Goal: Task Accomplishment & Management: Manage account settings

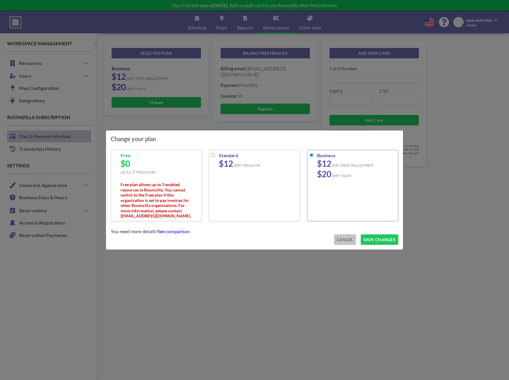
click at [338, 236] on button "CANCEL" at bounding box center [345, 239] width 22 height 10
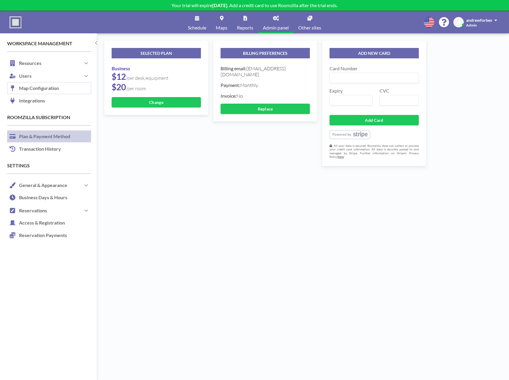
click at [38, 91] on link "Map Configuration" at bounding box center [49, 88] width 84 height 12
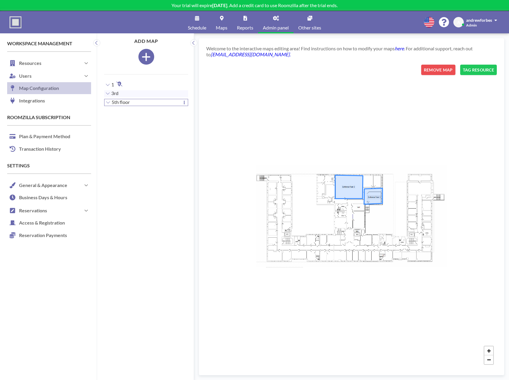
click at [120, 99] on span "5th floor" at bounding box center [121, 102] width 18 height 6
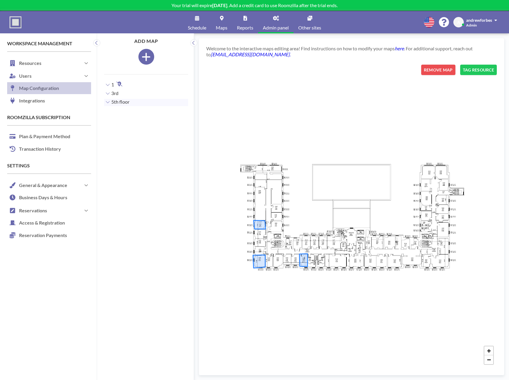
click at [234, 7] on p "Your trial will expire [DATE] . Add a credit card to use Roomzilla after the tr…" at bounding box center [254, 5] width 509 height 6
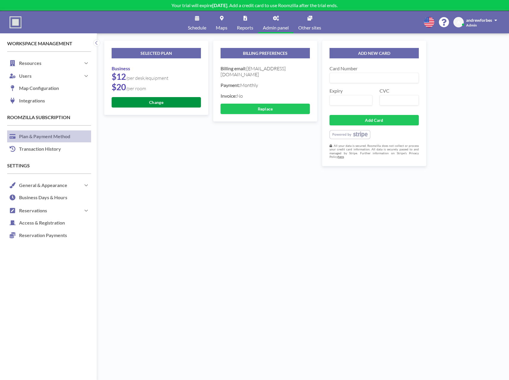
click at [149, 104] on button "Change" at bounding box center [156, 102] width 89 height 10
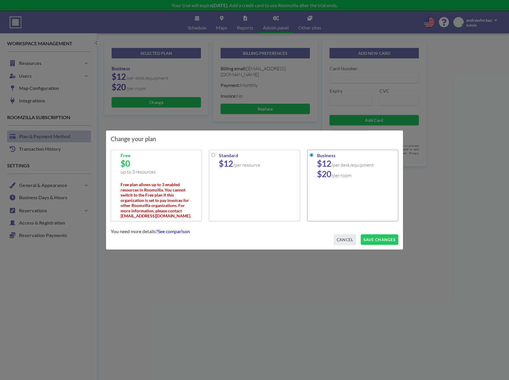
click at [173, 233] on link "See comparison" at bounding box center [174, 231] width 32 height 6
drag, startPoint x: 351, startPoint y: 242, endPoint x: 347, endPoint y: 246, distance: 5.0
click at [347, 246] on div "Change your plan Free $0 up to 3 resources Free plan allows up to 3 enabled res…" at bounding box center [254, 190] width 297 height 120
click at [346, 241] on button "CANCEL" at bounding box center [345, 239] width 22 height 10
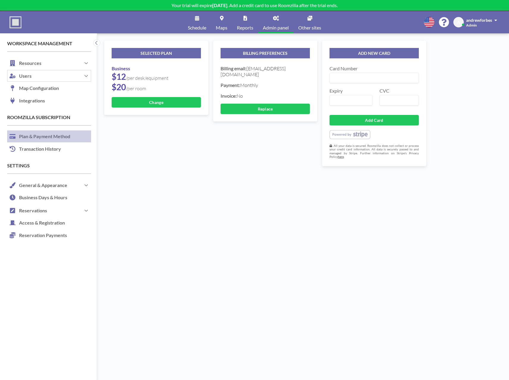
click at [31, 74] on button "Users" at bounding box center [49, 75] width 84 height 13
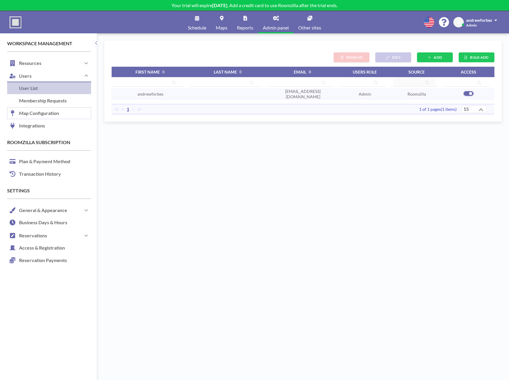
click at [41, 117] on link "Map Configuration" at bounding box center [49, 113] width 84 height 12
